Goal: Transaction & Acquisition: Book appointment/travel/reservation

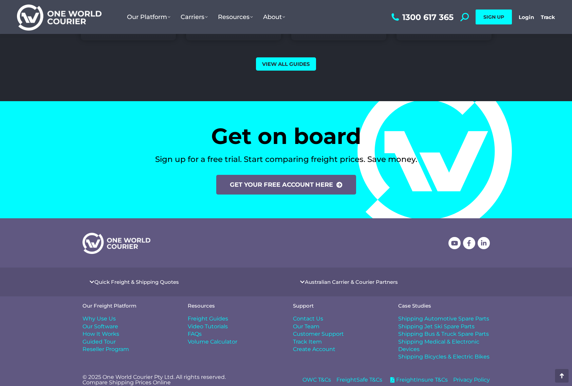
scroll to position [2786, 0]
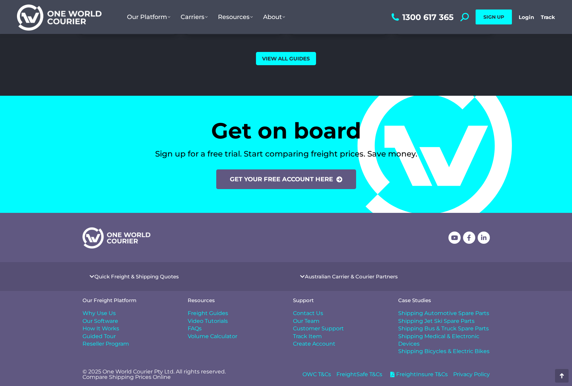
click at [409, 374] on span "FreightInsure T&Cs" at bounding box center [420, 373] width 53 height 7
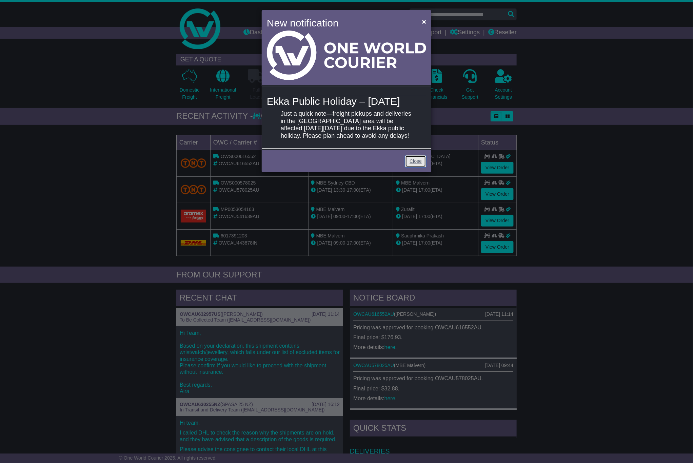
click at [419, 167] on link "Close" at bounding box center [415, 161] width 21 height 12
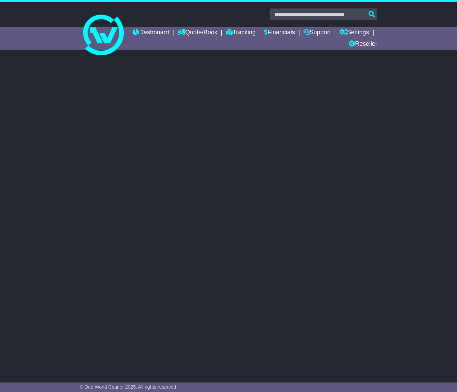
select select "**"
